Goal: Task Accomplishment & Management: Manage account settings

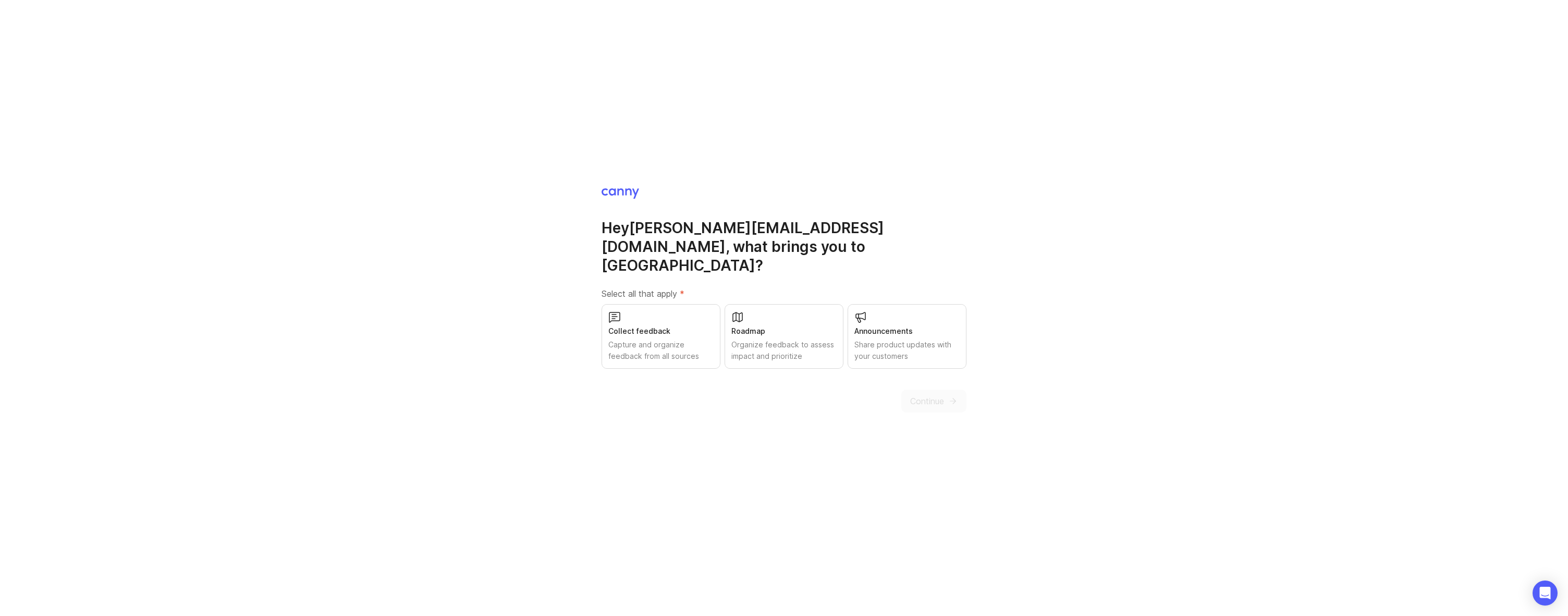
click at [644, 339] on div "Capture and organize feedback from all sources" at bounding box center [661, 350] width 105 height 23
click at [757, 346] on div "Organize feedback to assess impact and prioritize" at bounding box center [784, 350] width 105 height 23
click at [915, 354] on div "Announcements Share product updates with your customers" at bounding box center [907, 336] width 119 height 65
click at [920, 395] on span "Continue" at bounding box center [926, 401] width 34 height 13
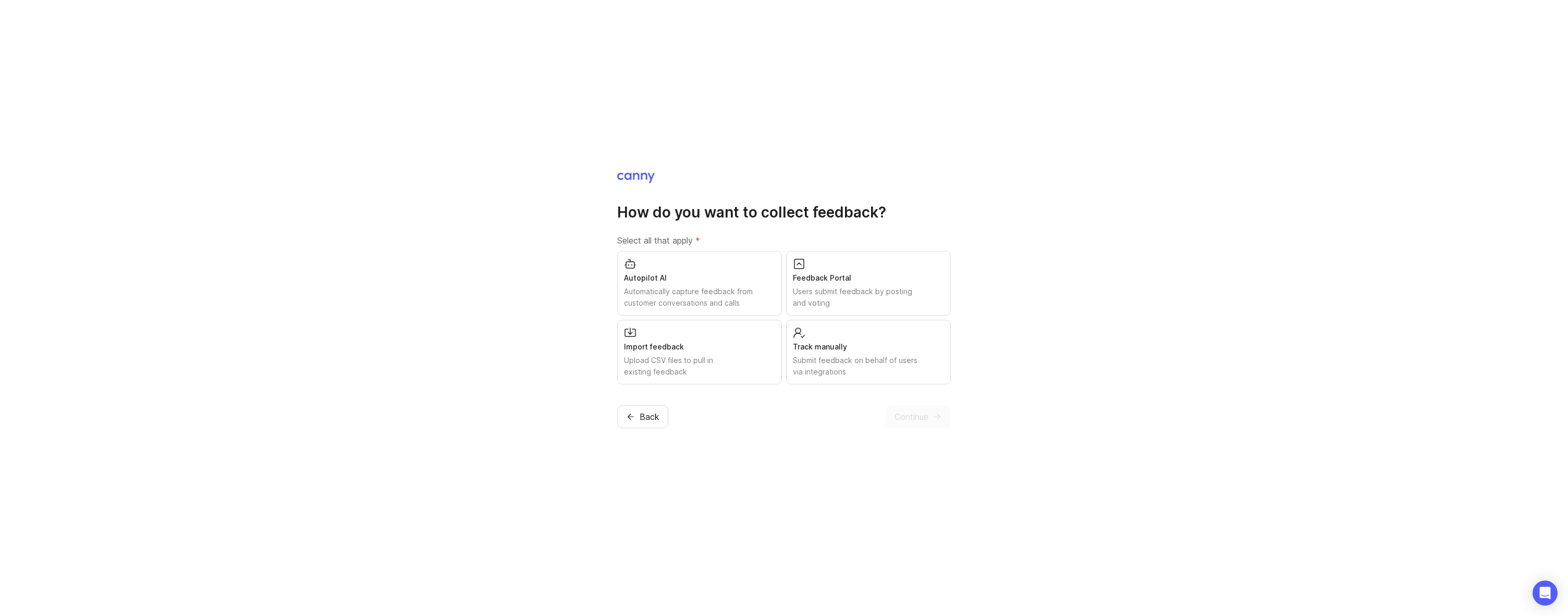
click at [848, 368] on div "Submit feedback on behalf of users via integrations" at bounding box center [868, 366] width 151 height 23
click at [902, 302] on div "Users submit feedback by posting and voting" at bounding box center [868, 297] width 151 height 23
click at [915, 412] on span "Continue" at bounding box center [911, 416] width 34 height 13
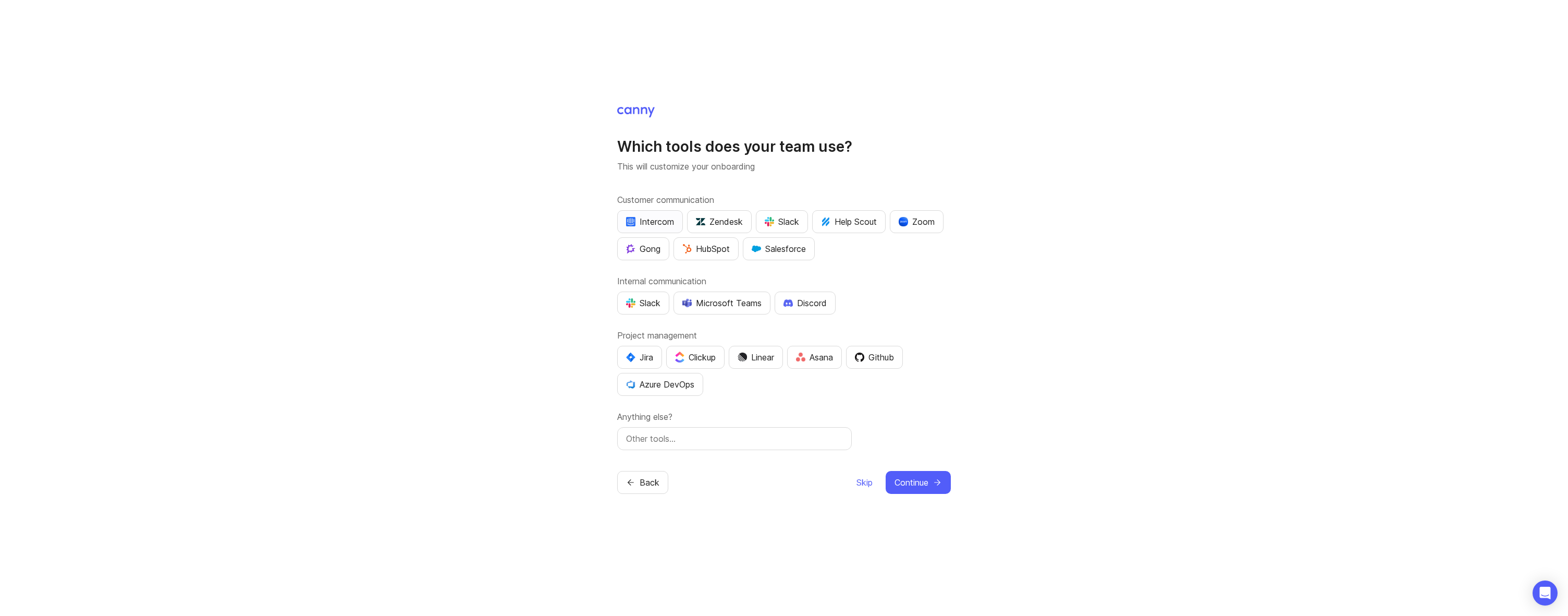
click at [652, 219] on div "Intercom" at bounding box center [650, 221] width 48 height 13
click at [651, 308] on div "Slack" at bounding box center [643, 303] width 34 height 13
click at [633, 352] on div "Jira" at bounding box center [639, 357] width 27 height 13
click at [909, 487] on span "Continue" at bounding box center [911, 482] width 34 height 13
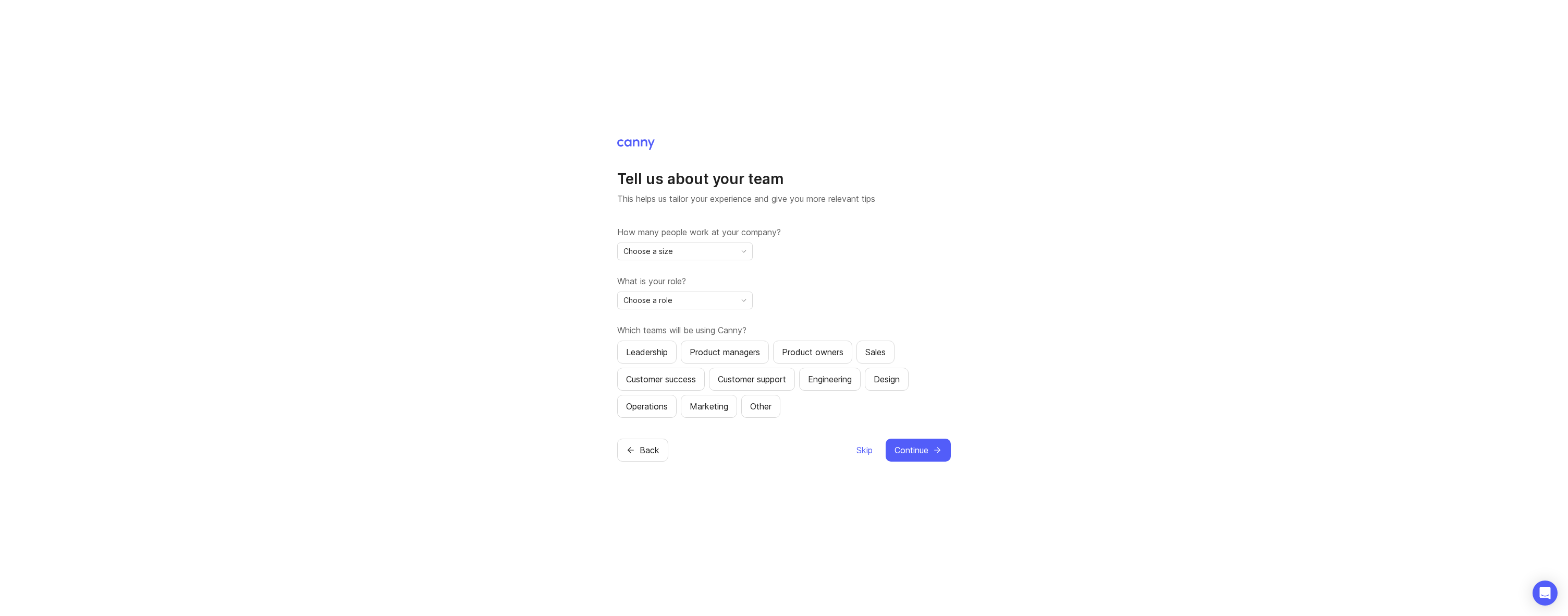
click at [712, 248] on div "Choose a size" at bounding box center [677, 251] width 118 height 17
click at [702, 268] on li "1" at bounding box center [685, 272] width 135 height 17
click at [695, 295] on div "Choose a role" at bounding box center [677, 300] width 118 height 17
click at [665, 446] on span "Operations" at bounding box center [646, 451] width 43 height 11
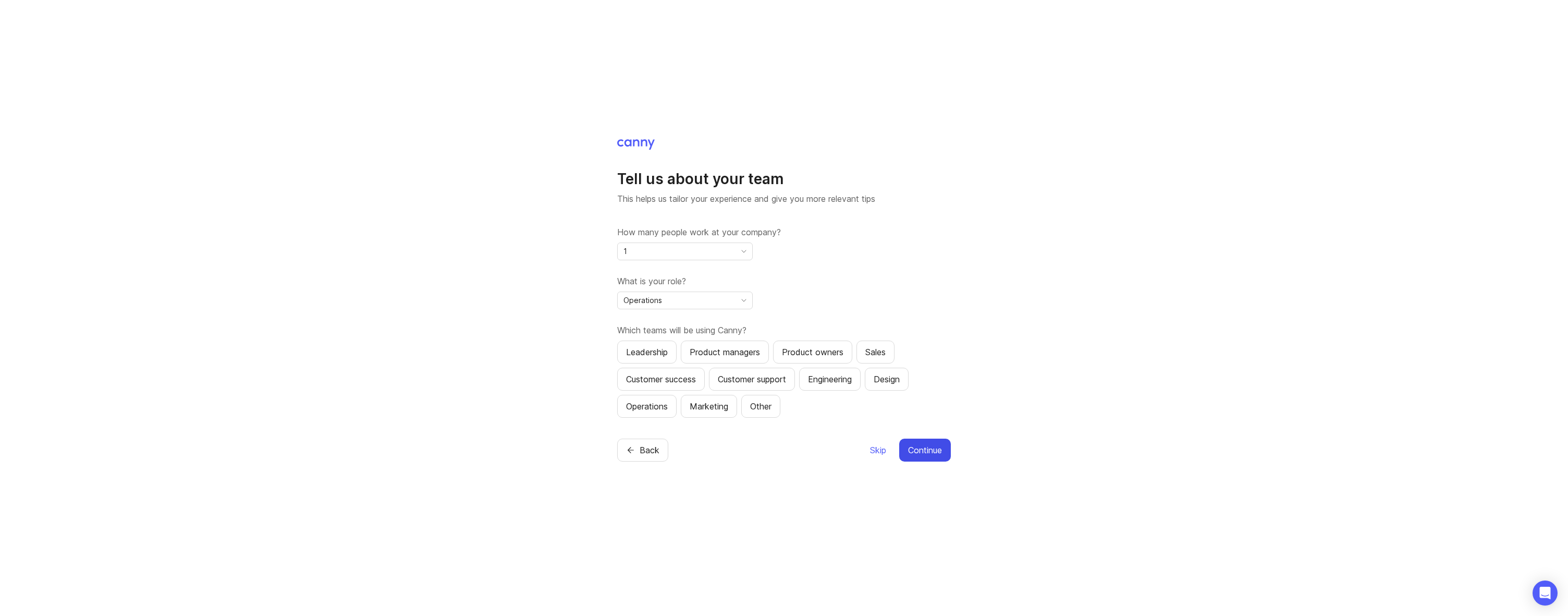
click at [918, 453] on span "Continue" at bounding box center [924, 449] width 34 height 13
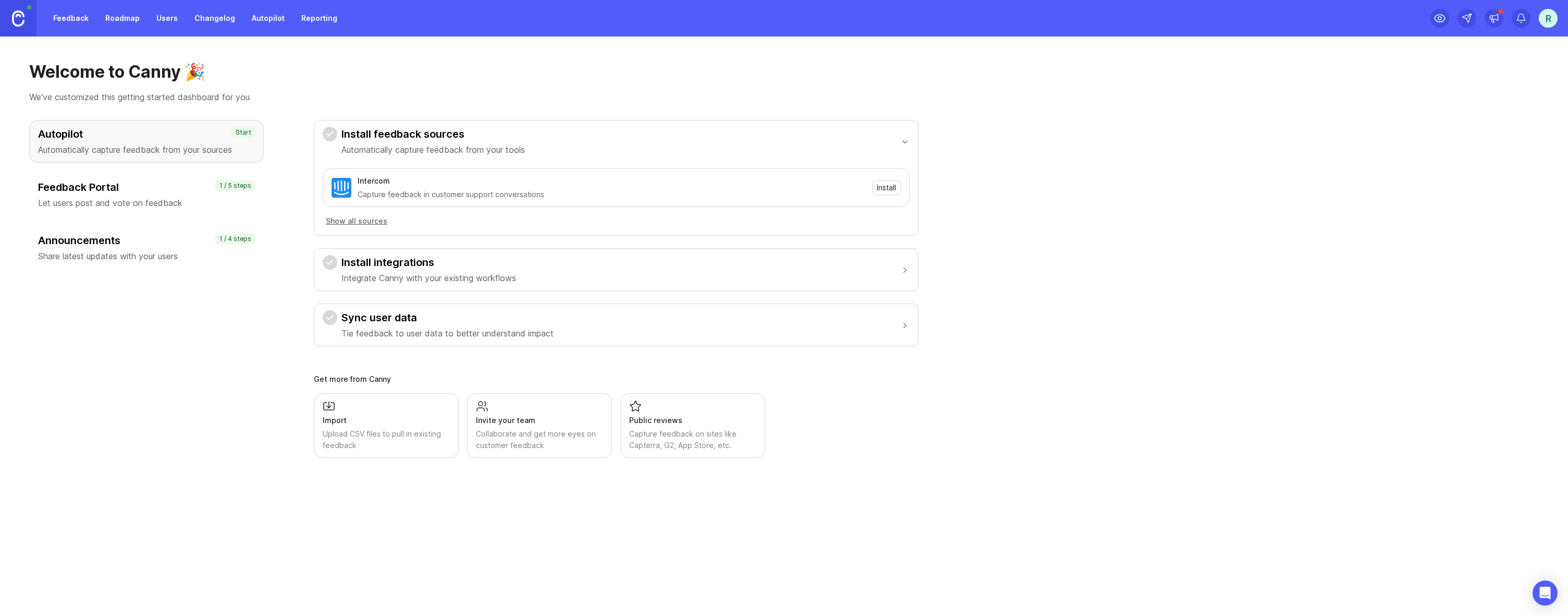
click at [1547, 23] on div "r" at bounding box center [1548, 18] width 19 height 19
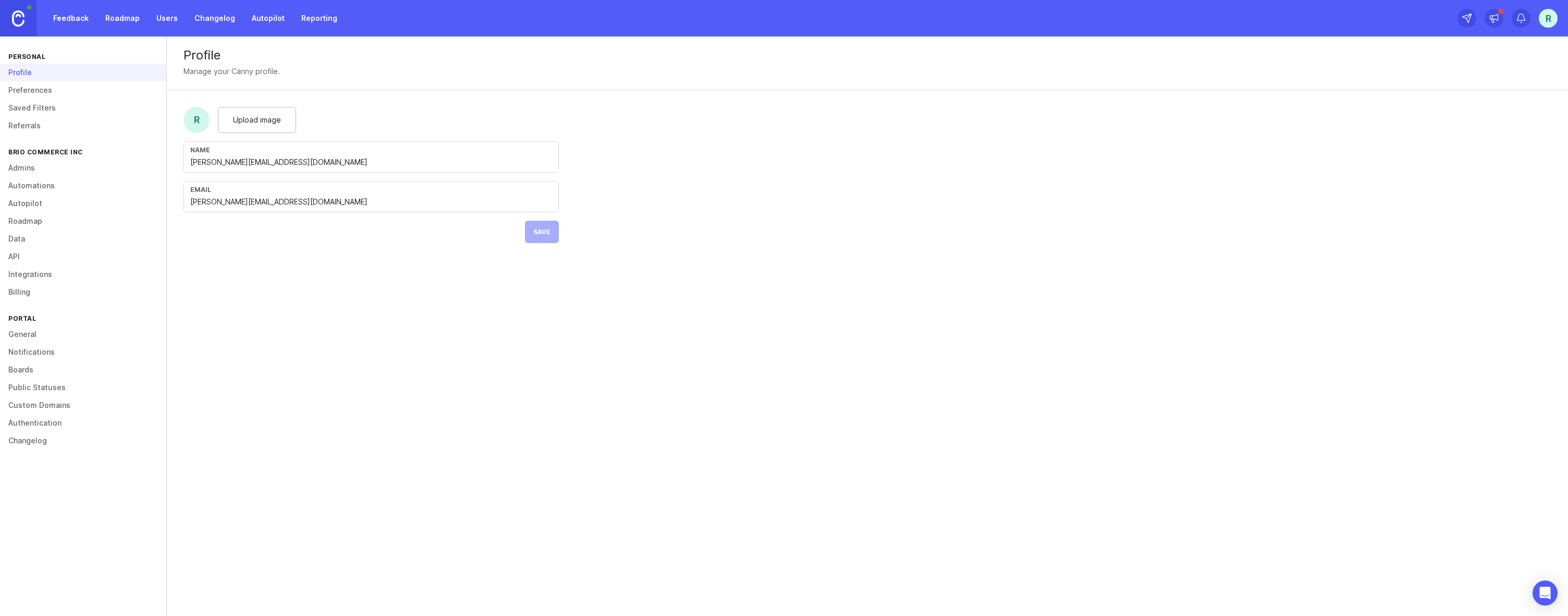
click at [52, 173] on link "Admins" at bounding box center [83, 168] width 167 height 18
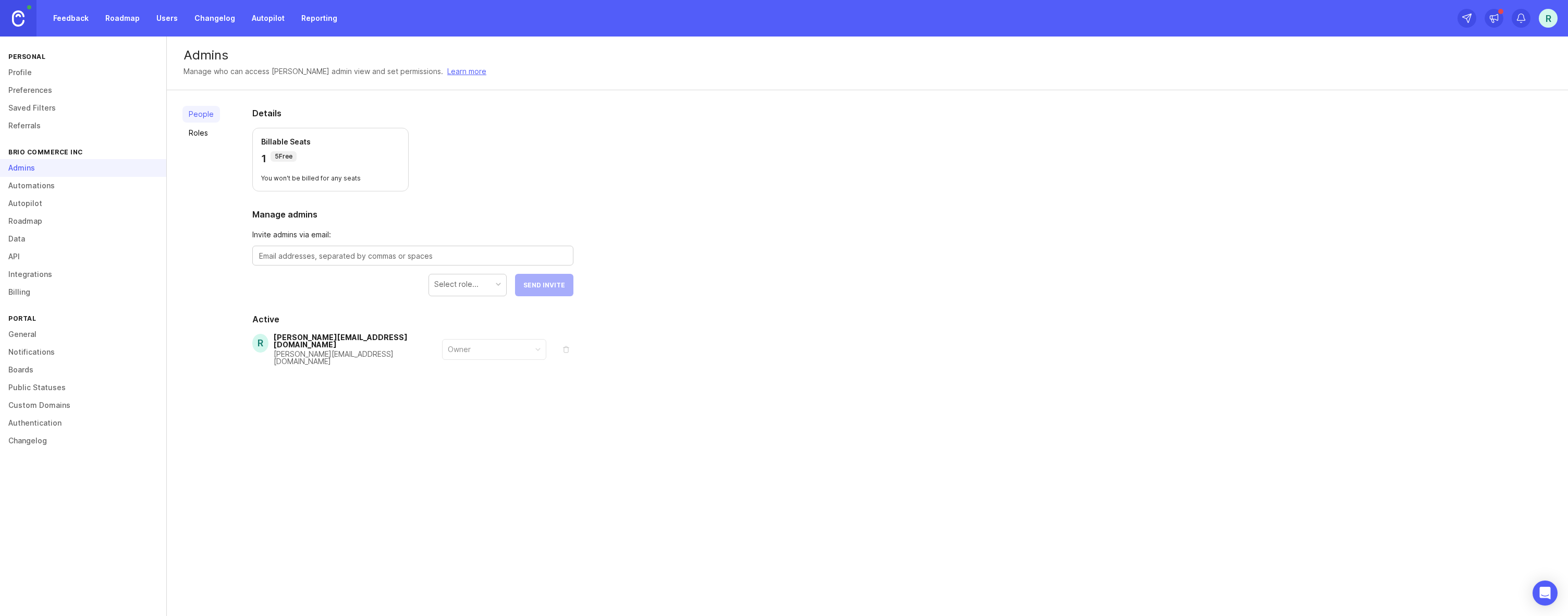
click at [309, 260] on textarea at bounding box center [412, 256] width 307 height 11
type textarea "[PERSON_NAME][EMAIL_ADDRESS][DOMAIN_NAME]"
click at [456, 282] on div "Select role..." at bounding box center [456, 284] width 44 height 11
click at [533, 291] on button "Send Invite" at bounding box center [544, 285] width 58 height 22
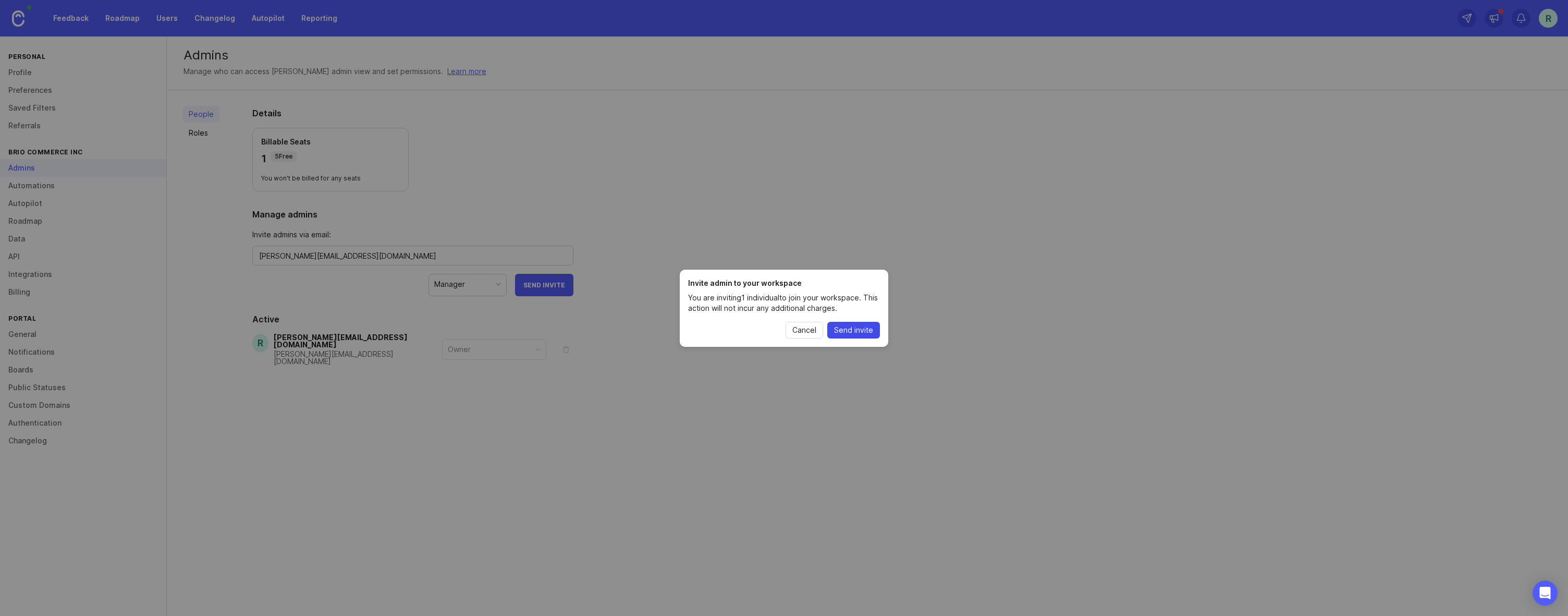
click at [848, 328] on span "Send invite" at bounding box center [853, 330] width 39 height 11
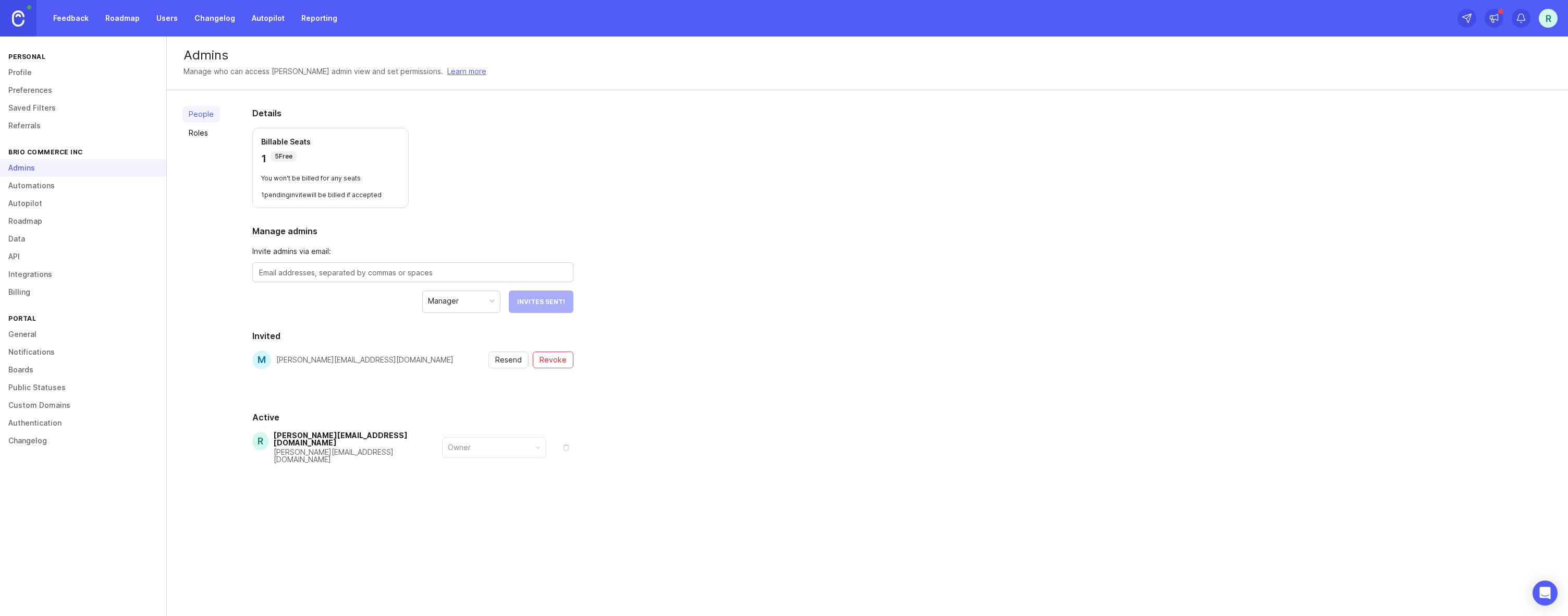
click at [133, 17] on link "Roadmap" at bounding box center [122, 18] width 47 height 19
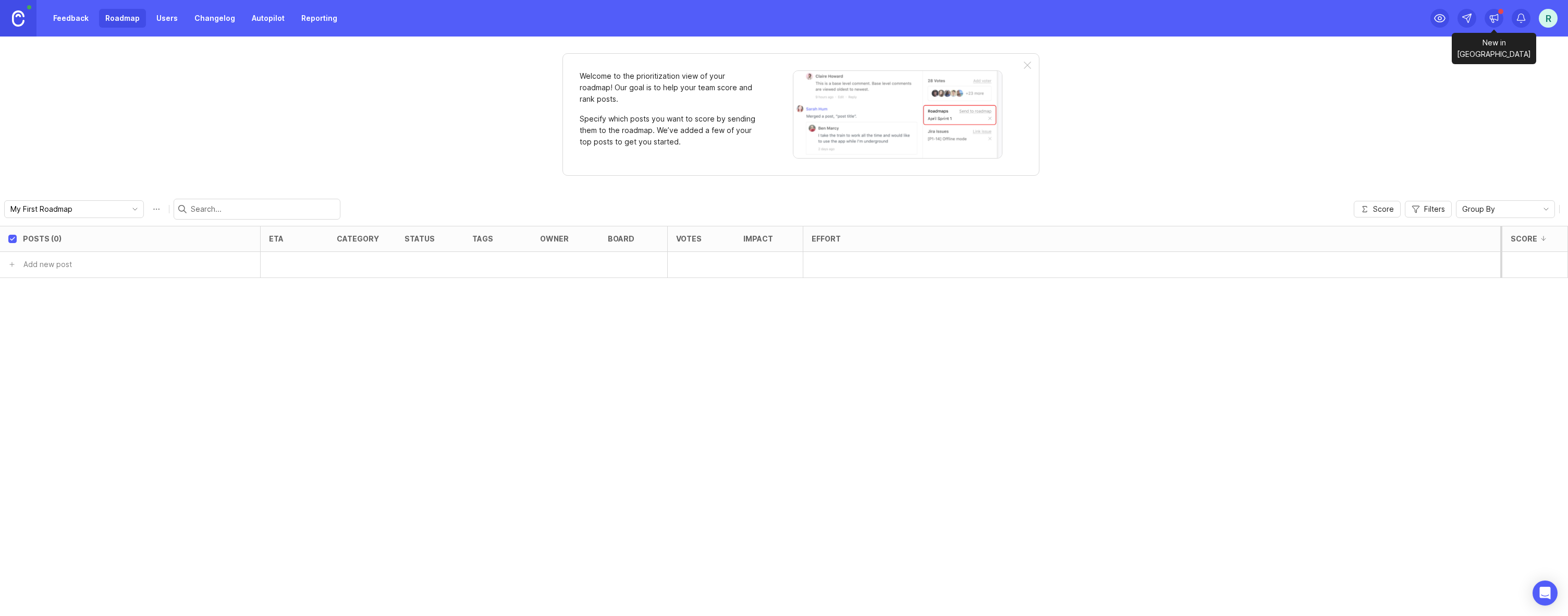
click at [1491, 28] on div at bounding box center [1494, 30] width 85 height 5
click at [1494, 19] on icon at bounding box center [1494, 17] width 8 height 6
click at [1543, 17] on div "r" at bounding box center [1548, 18] width 19 height 19
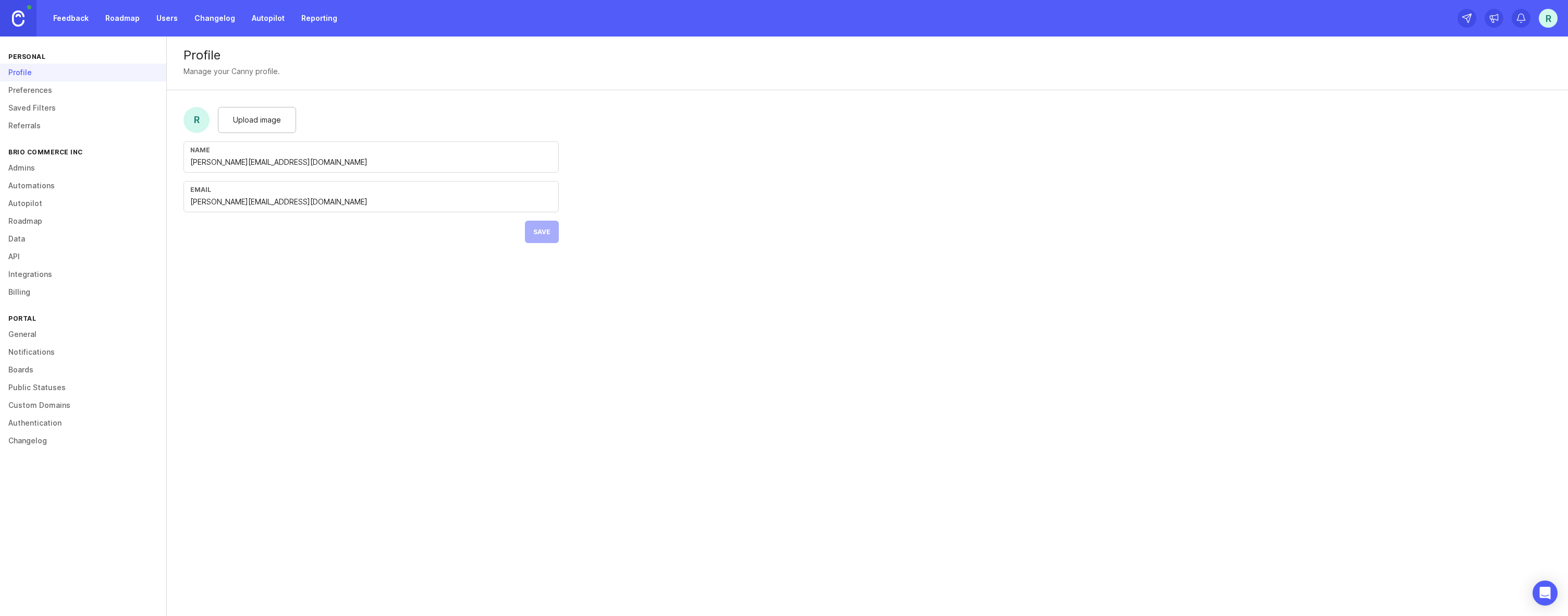
click at [45, 169] on link "Admins" at bounding box center [83, 168] width 167 height 18
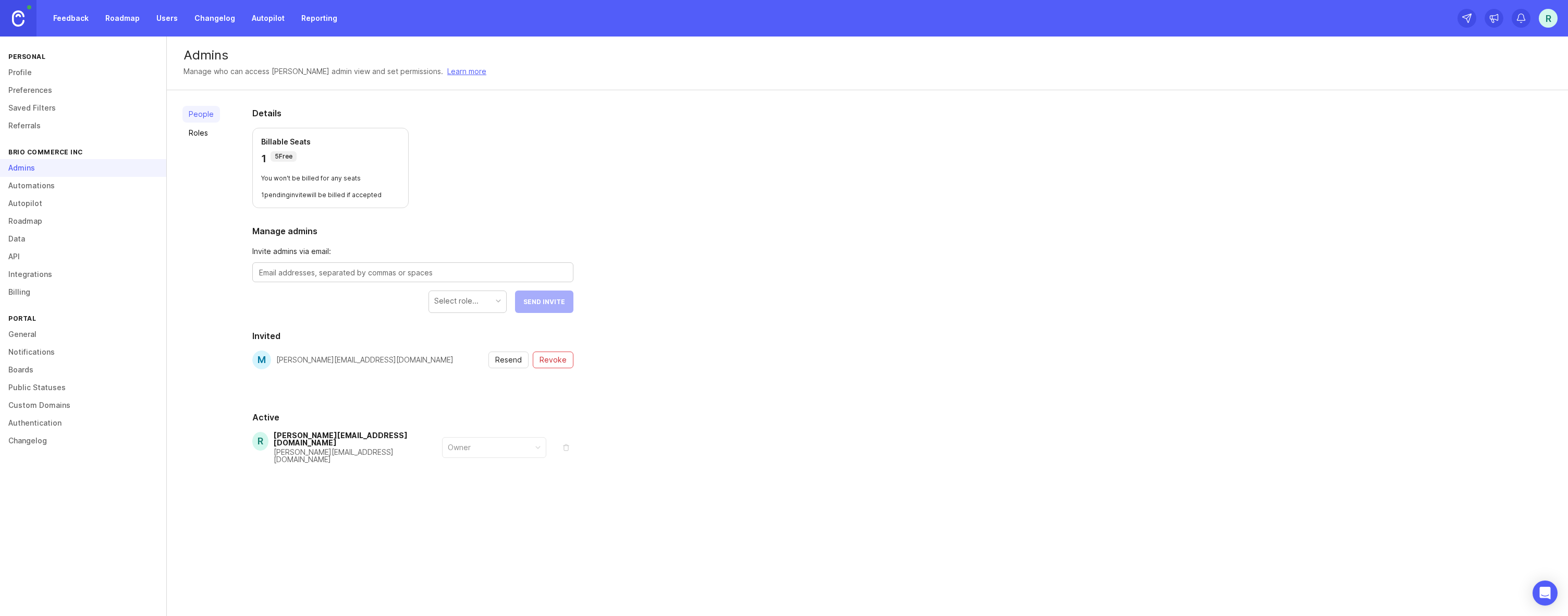
click at [338, 352] on div "[PERSON_NAME][EMAIL_ADDRESS][DOMAIN_NAME]" at bounding box center [365, 360] width 177 height 19
click at [568, 362] on button "Revoke" at bounding box center [553, 360] width 41 height 17
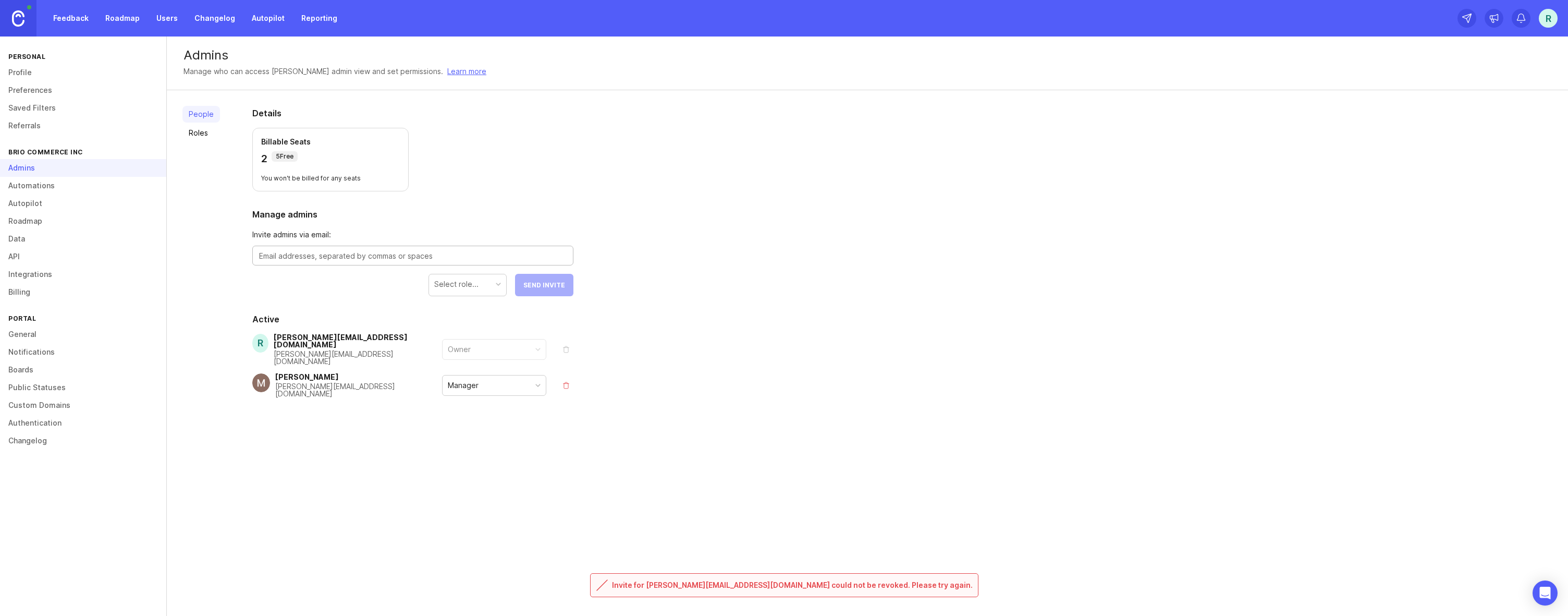
click at [404, 252] on textarea at bounding box center [412, 256] width 307 height 11
click at [496, 375] on div "Manager" at bounding box center [494, 385] width 103 height 20
